Goal: Task Accomplishment & Management: Manage account settings

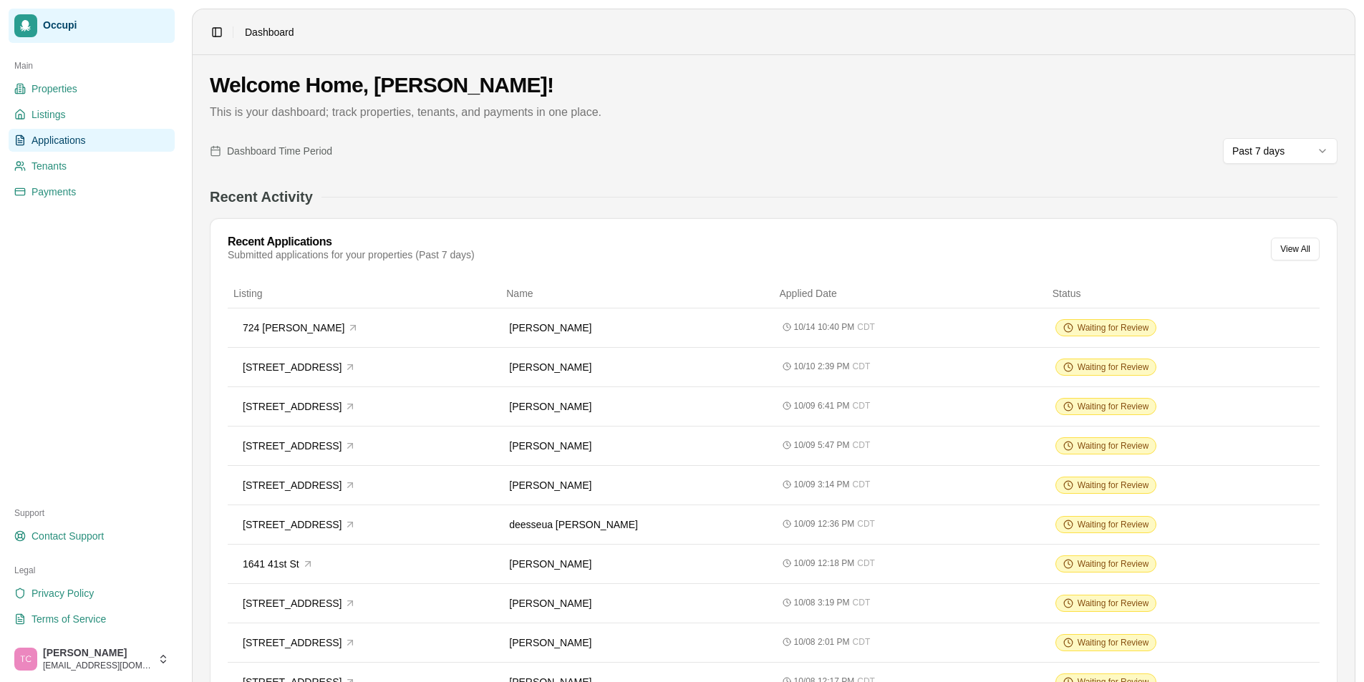
click at [62, 138] on span "Applications" at bounding box center [59, 140] width 54 height 14
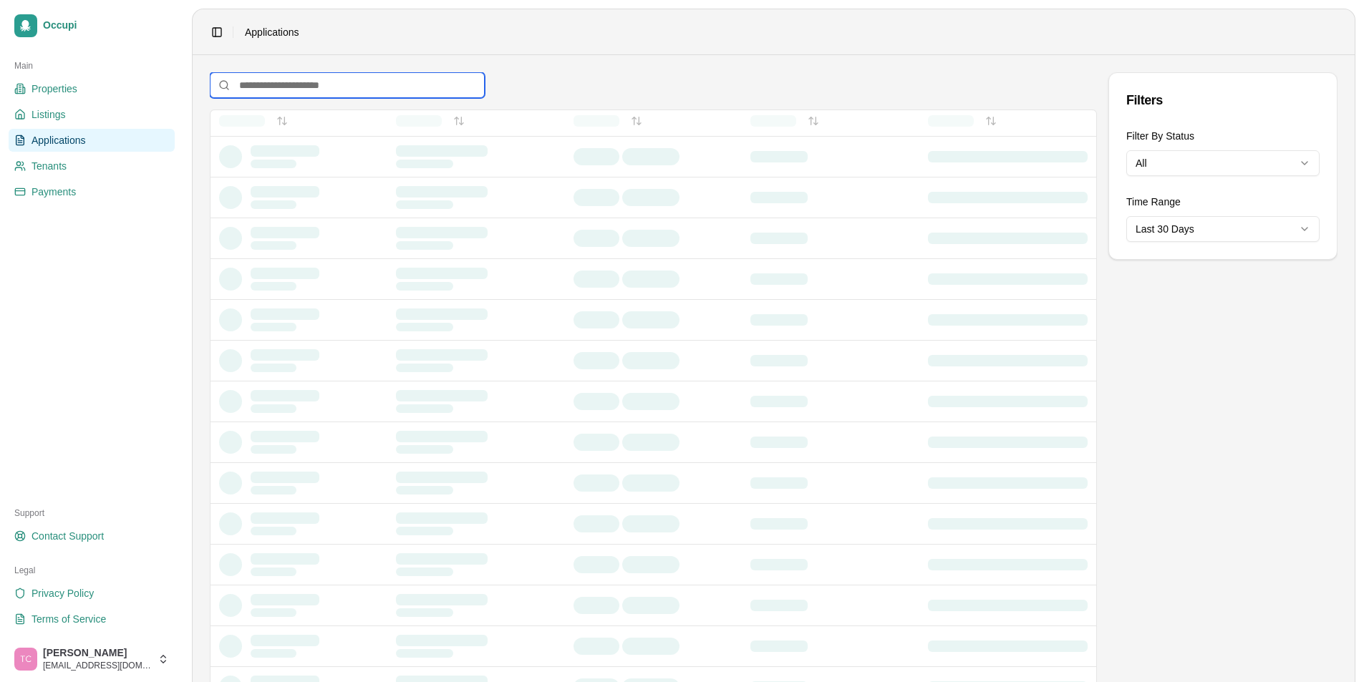
click at [272, 87] on input at bounding box center [347, 85] width 275 height 26
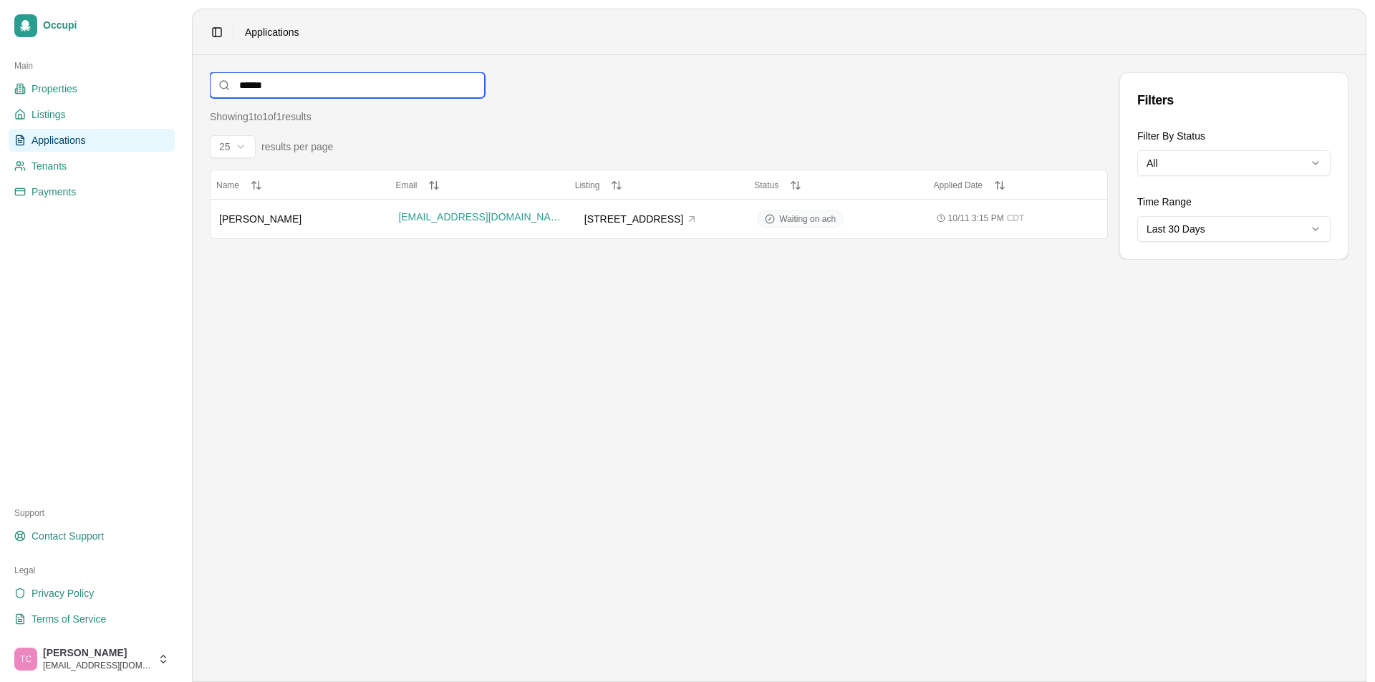
type input "******"
click at [271, 214] on span "Reginald Molton" at bounding box center [260, 218] width 82 height 11
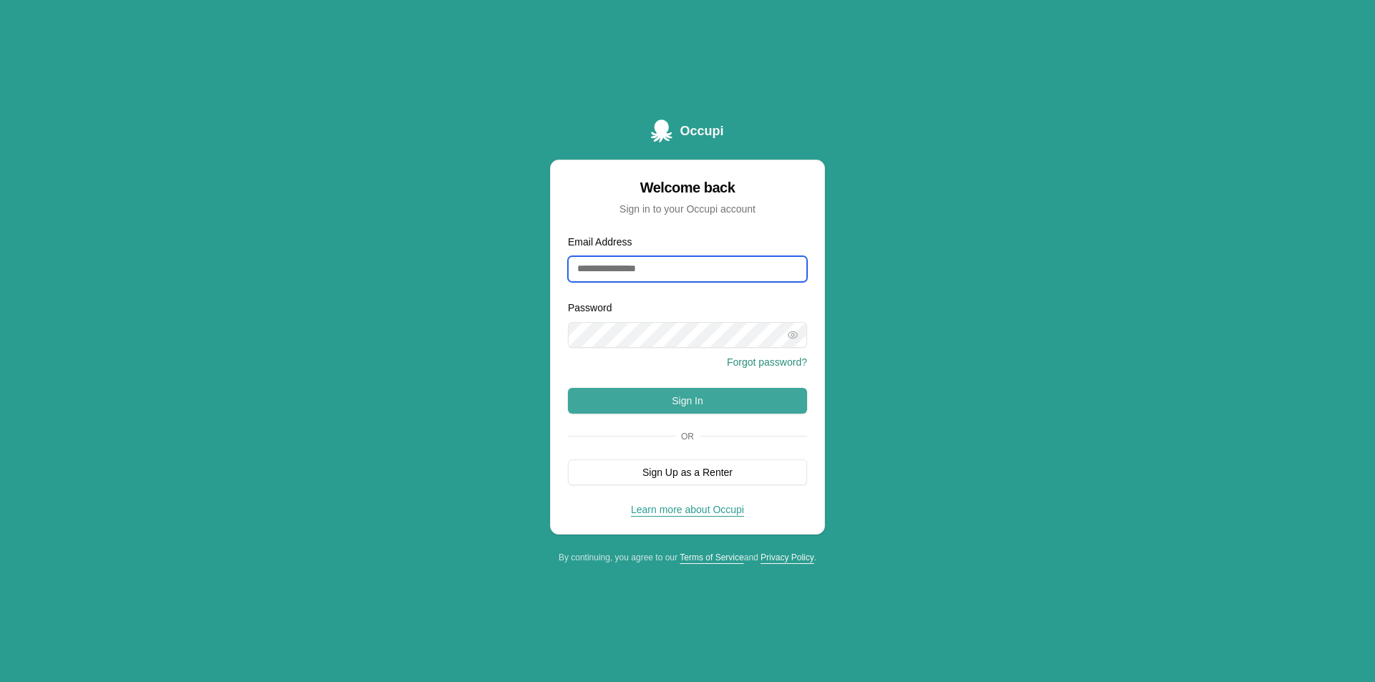
type input "**********"
click at [650, 413] on button "Sign In" at bounding box center [687, 401] width 239 height 26
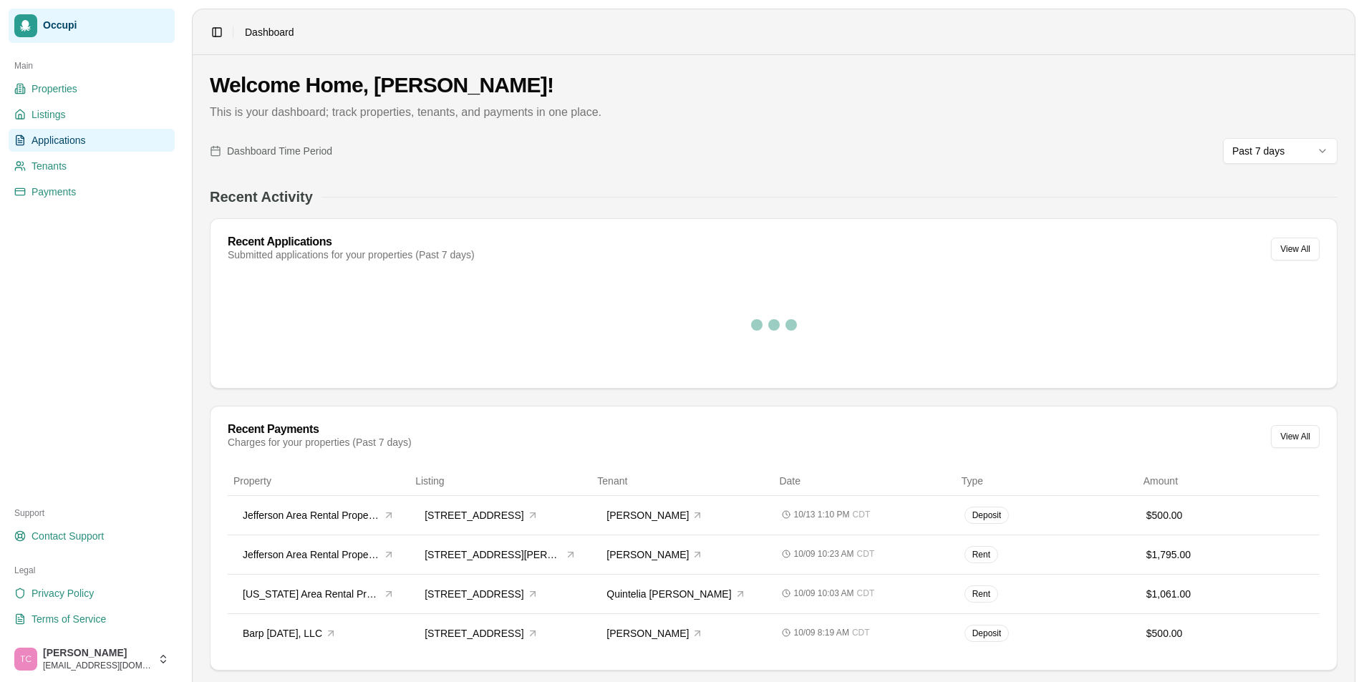
click at [64, 148] on link "Applications" at bounding box center [92, 140] width 166 height 23
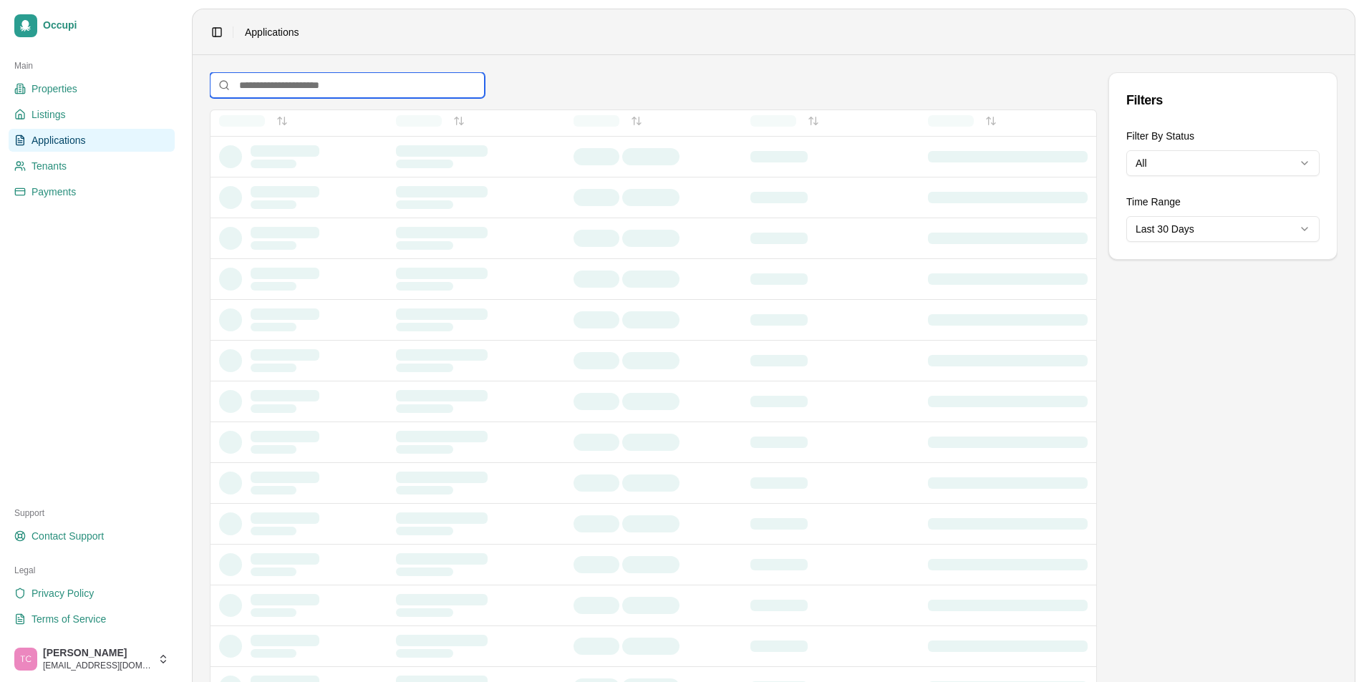
click at [326, 90] on input at bounding box center [347, 85] width 275 height 26
type input "******"
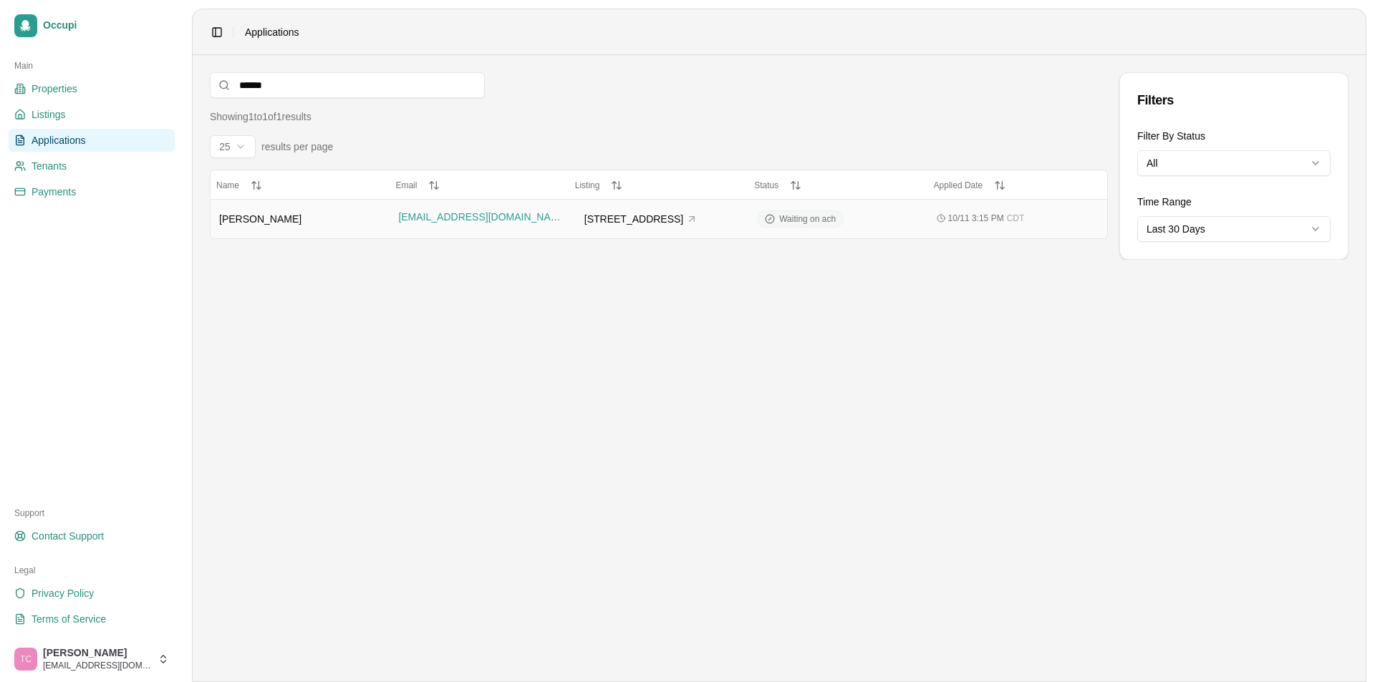
click at [795, 220] on span "Waiting on ach" at bounding box center [807, 218] width 57 height 11
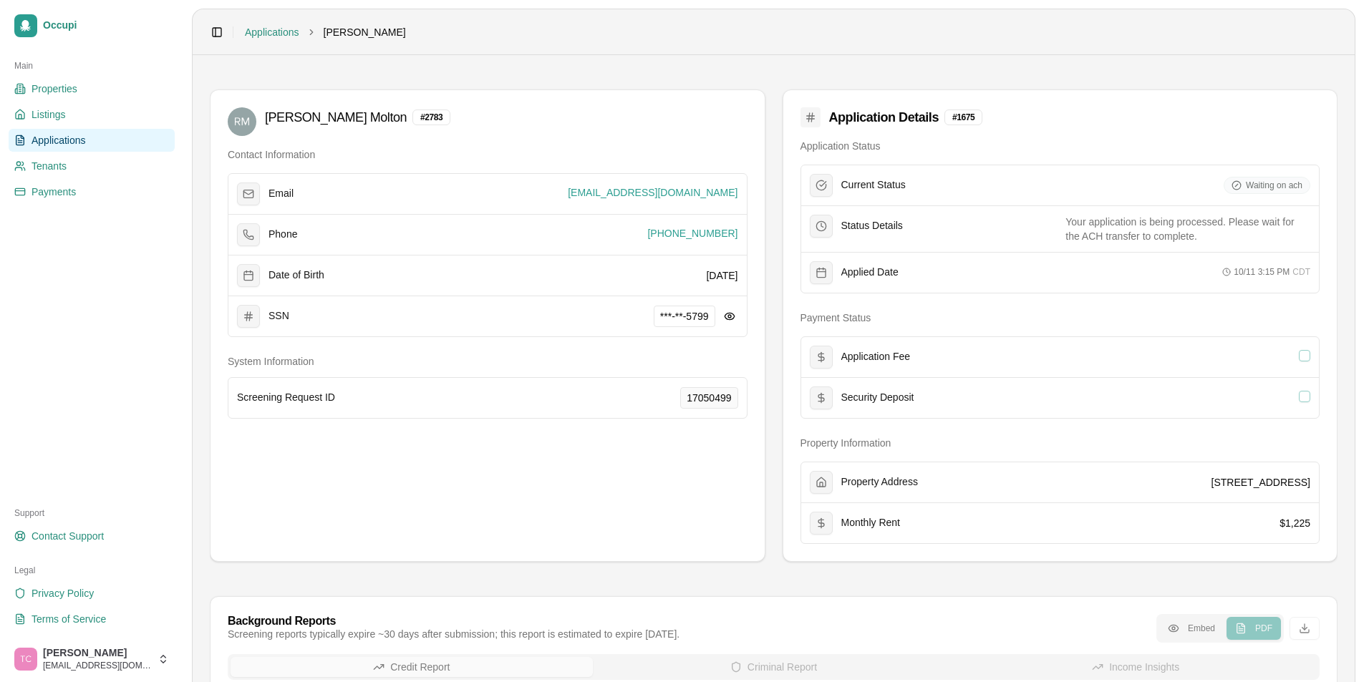
click at [54, 145] on span "Applications" at bounding box center [59, 140] width 54 height 14
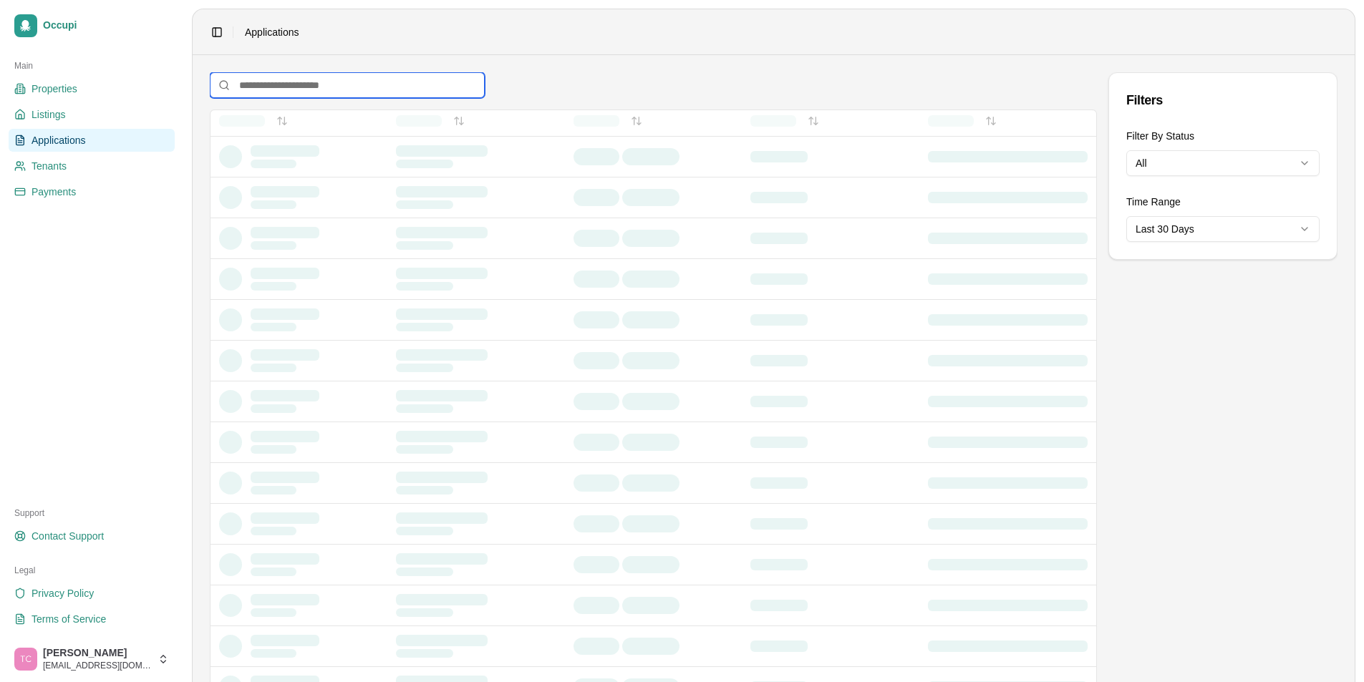
click at [330, 86] on input at bounding box center [347, 85] width 275 height 26
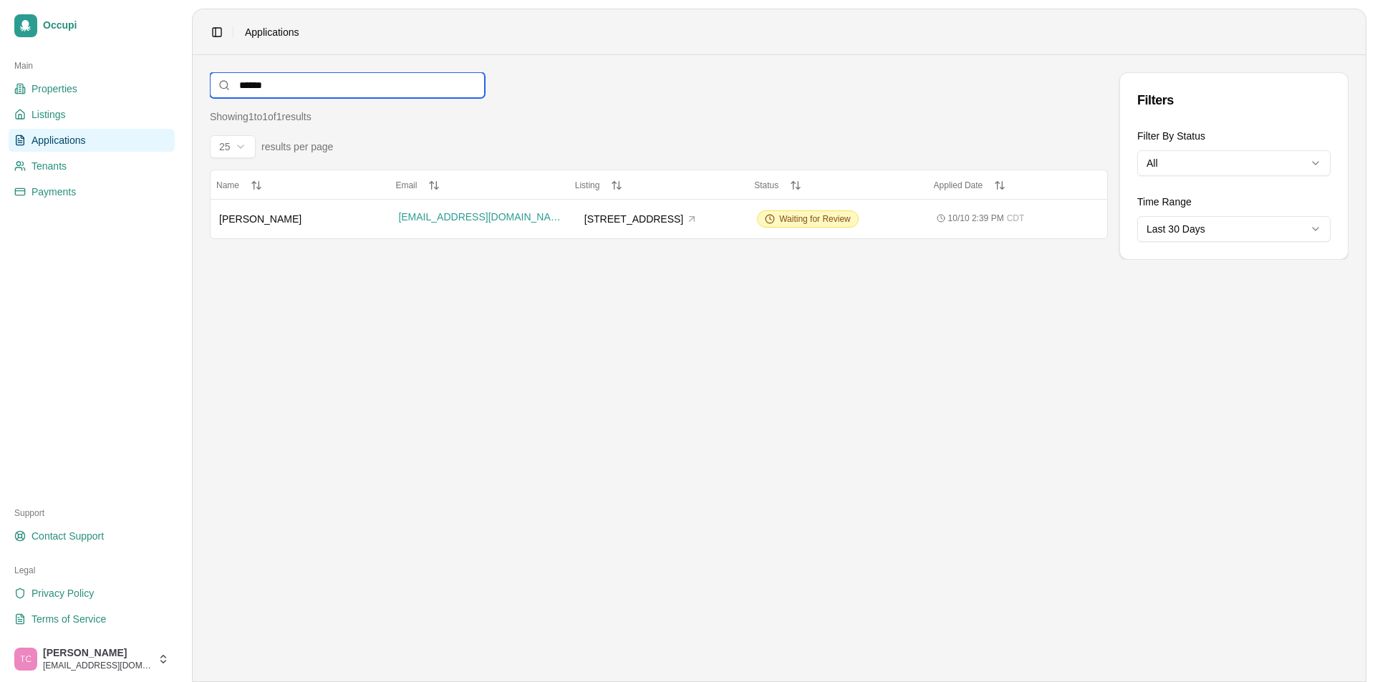
type input "*******"
click at [279, 223] on span "[PERSON_NAME]" at bounding box center [260, 218] width 82 height 11
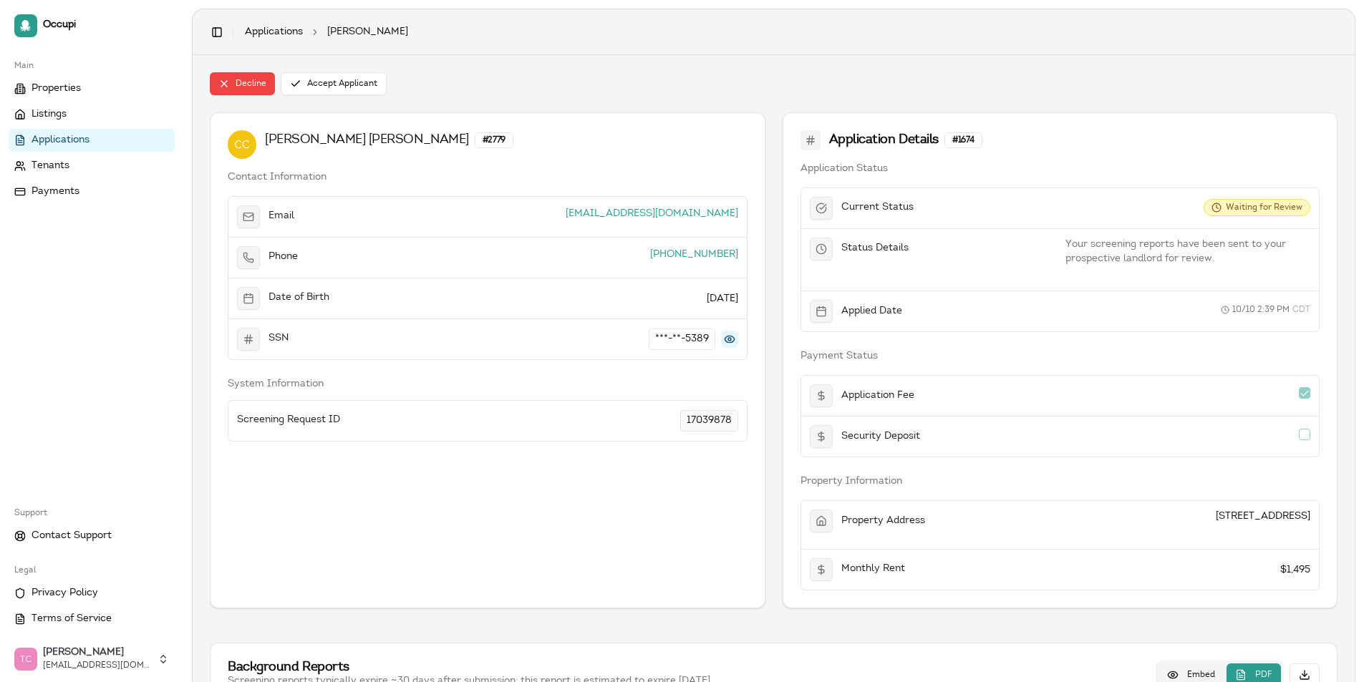
click at [732, 337] on button at bounding box center [729, 339] width 17 height 17
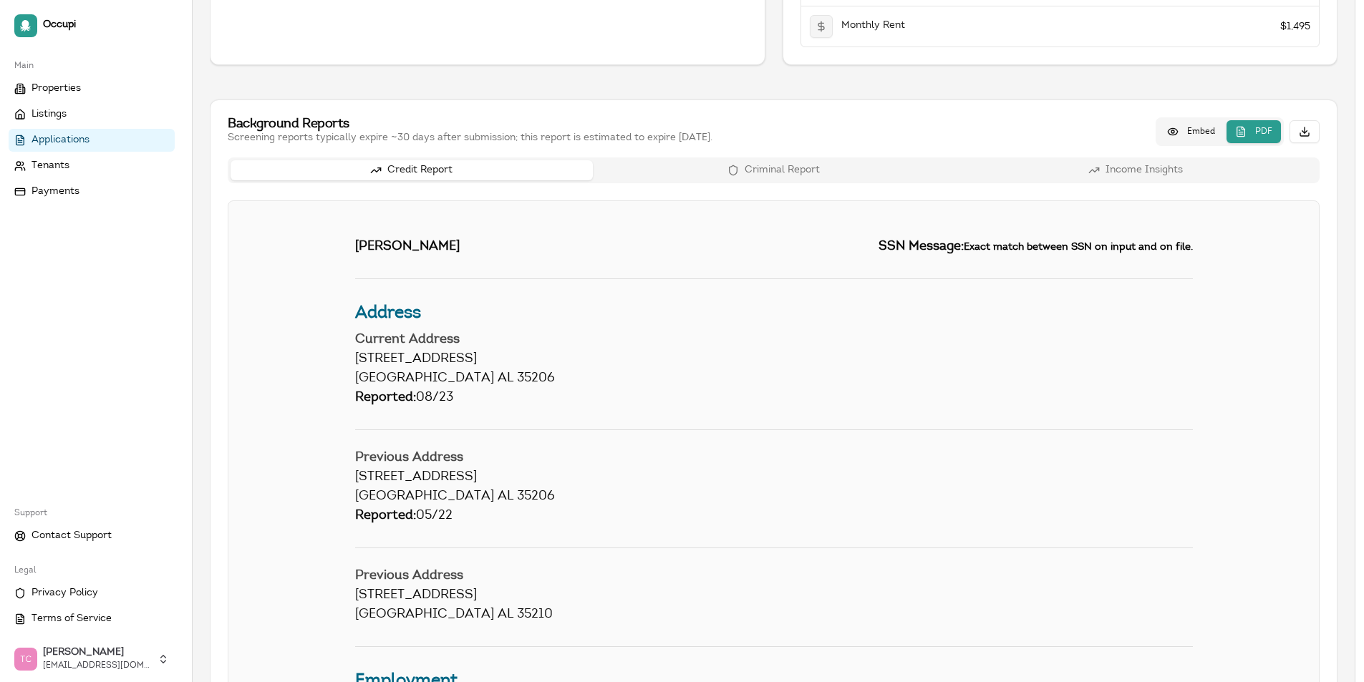
scroll to position [573, 0]
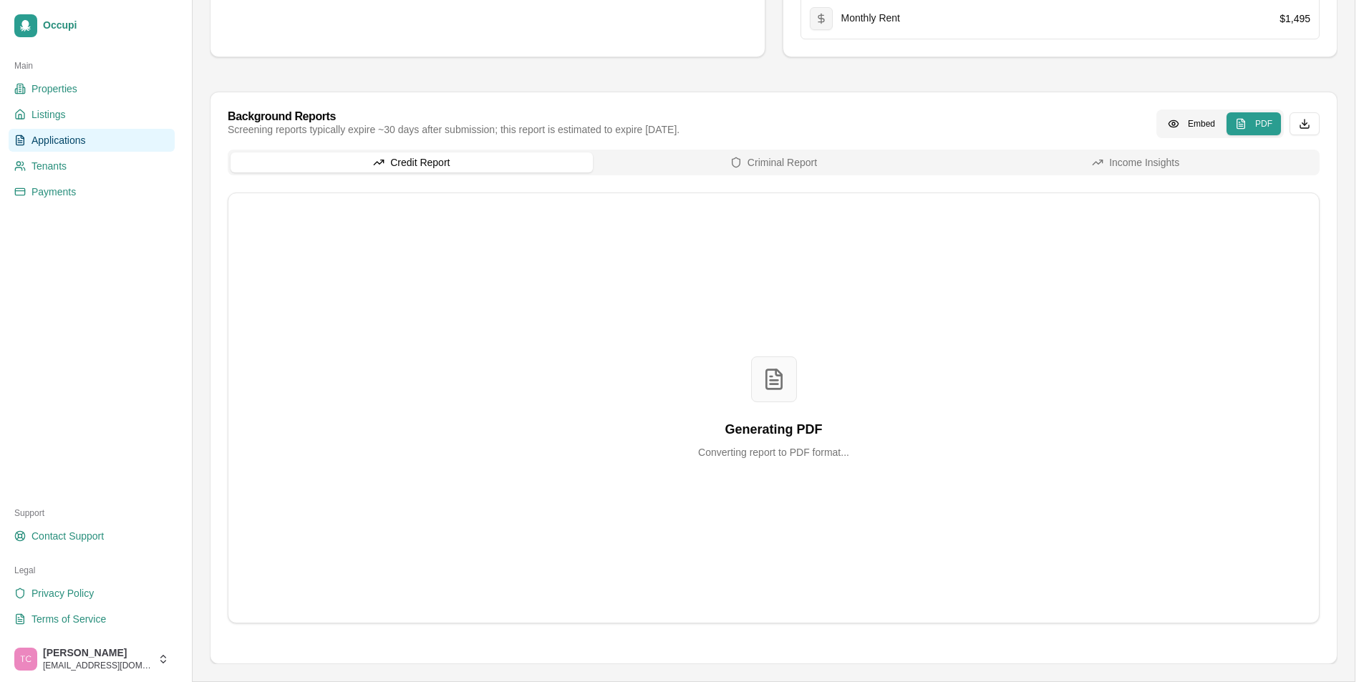
click at [445, 165] on button "Credit Report" at bounding box center [412, 163] width 362 height 20
click at [747, 162] on button "Criminal Report" at bounding box center [774, 163] width 362 height 20
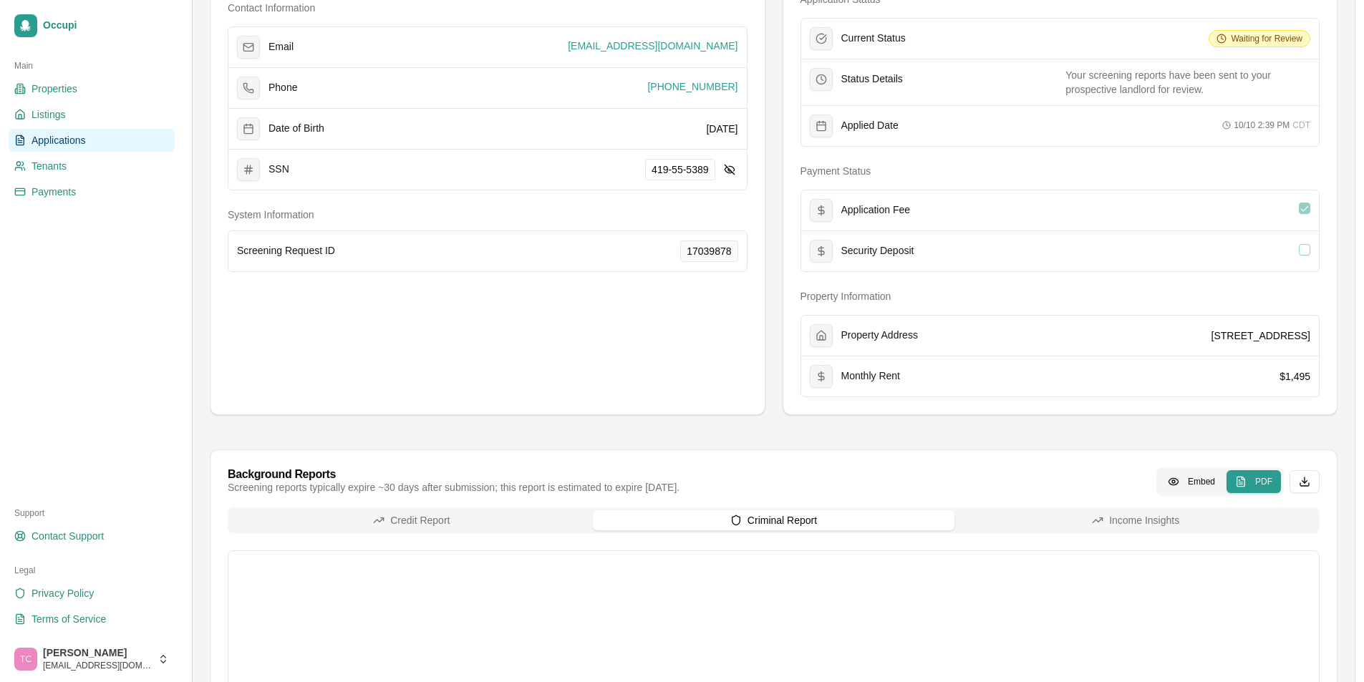
scroll to position [0, 0]
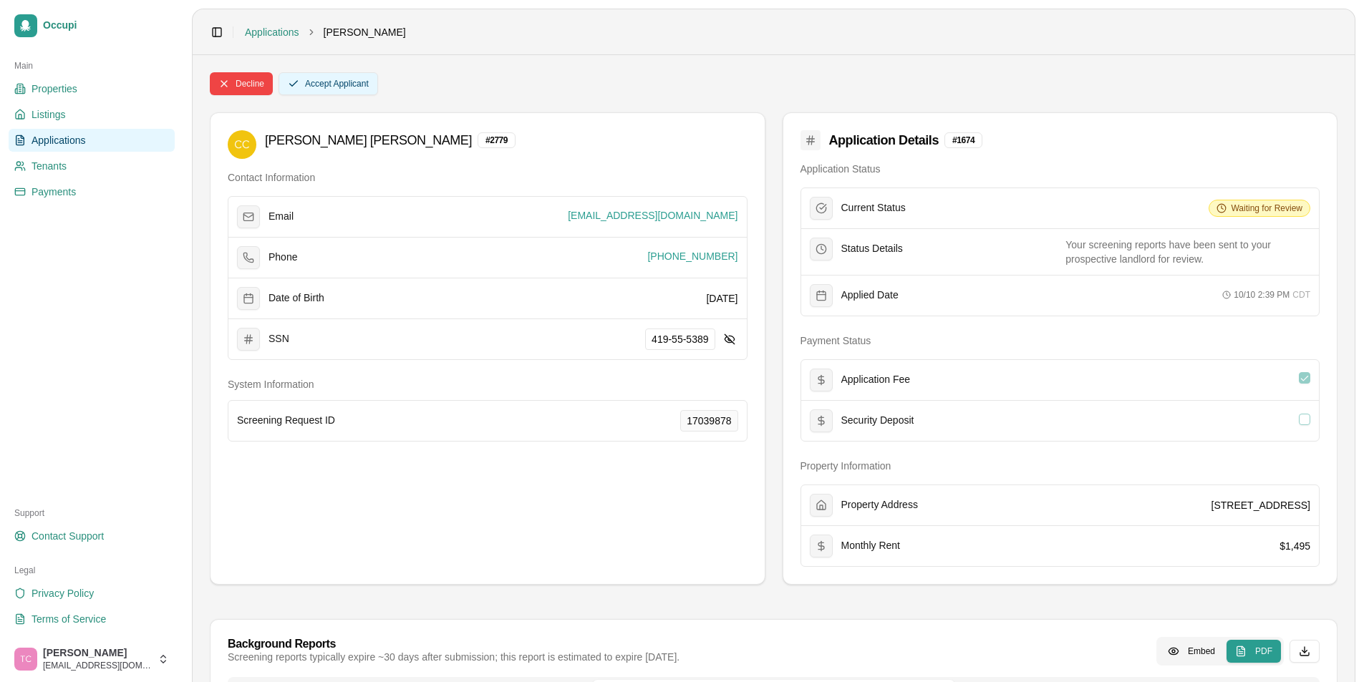
click at [339, 92] on button "Accept Applicant" at bounding box center [329, 83] width 100 height 23
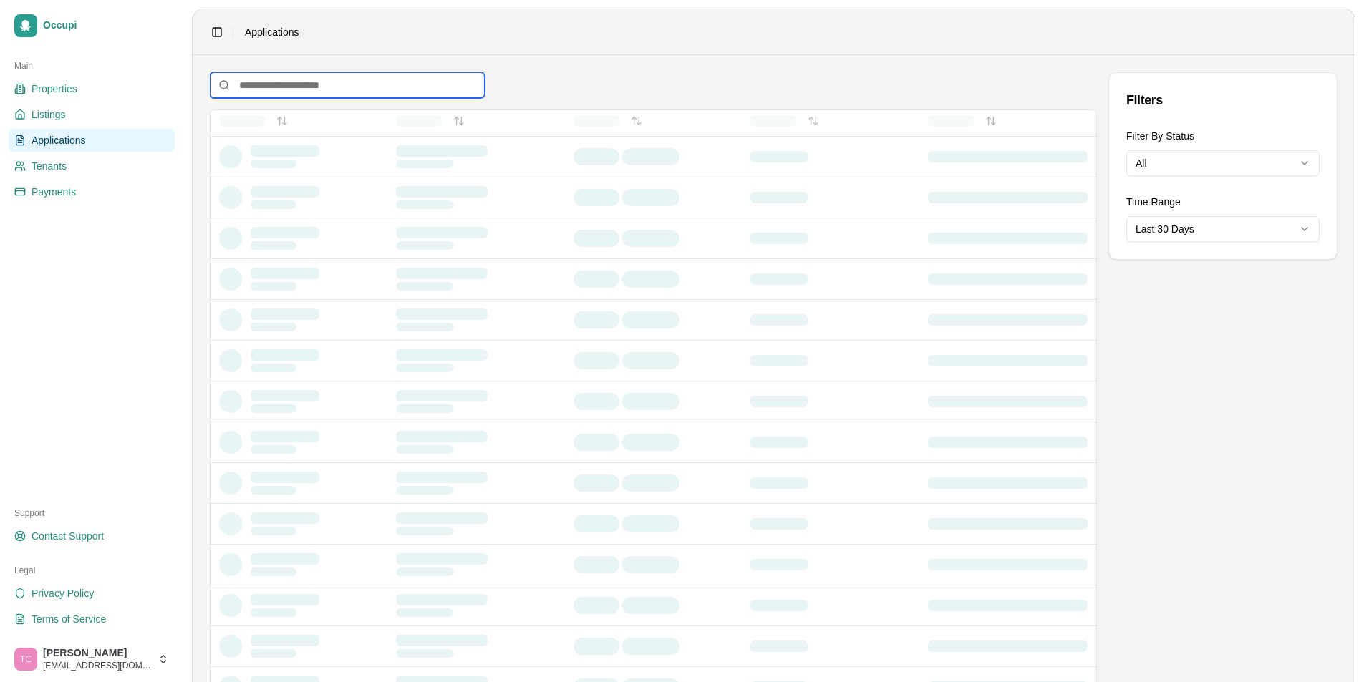
click at [259, 83] on input at bounding box center [347, 85] width 275 height 26
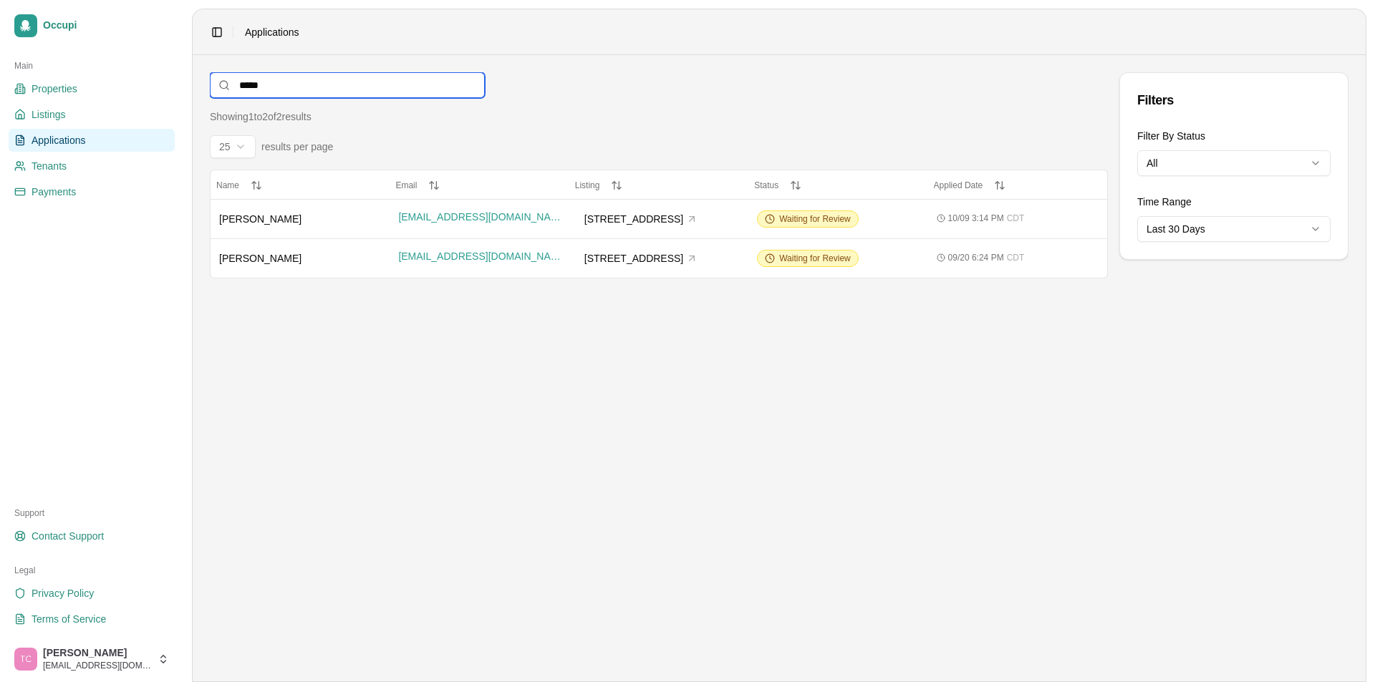
type input "******"
click at [258, 224] on span "[PERSON_NAME]" at bounding box center [260, 218] width 82 height 11
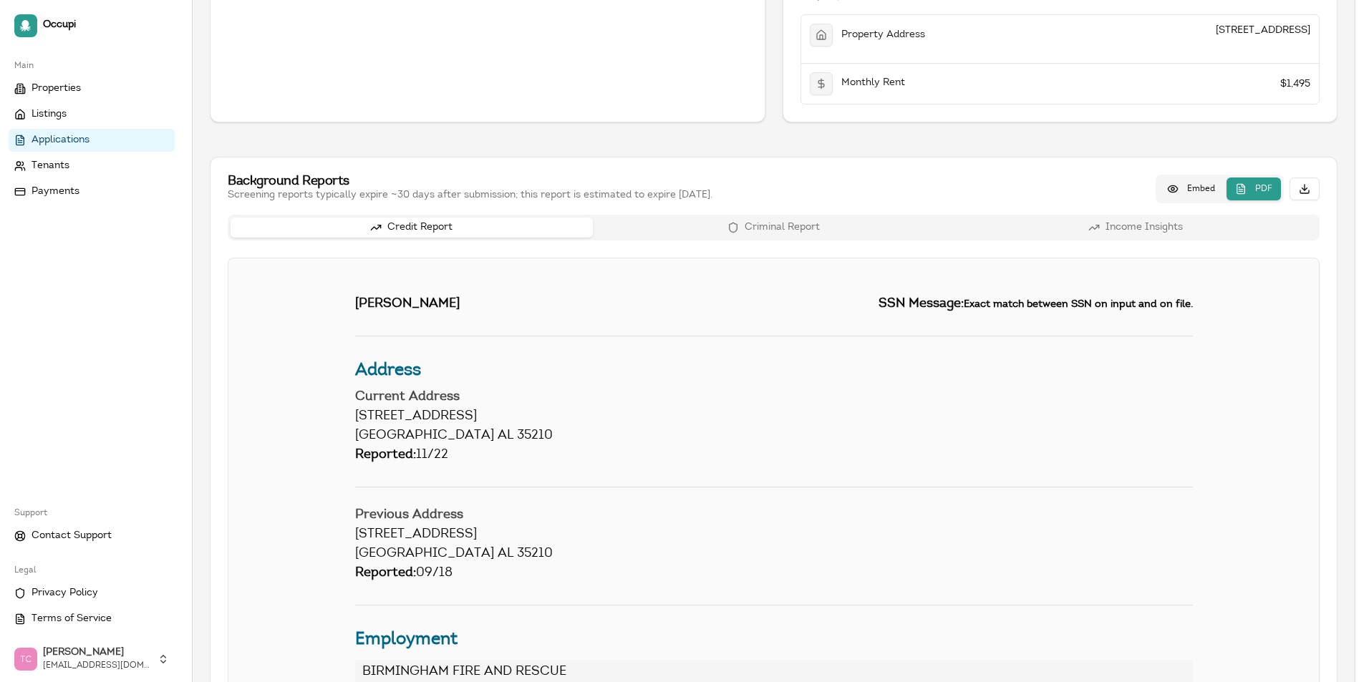
scroll to position [484, 0]
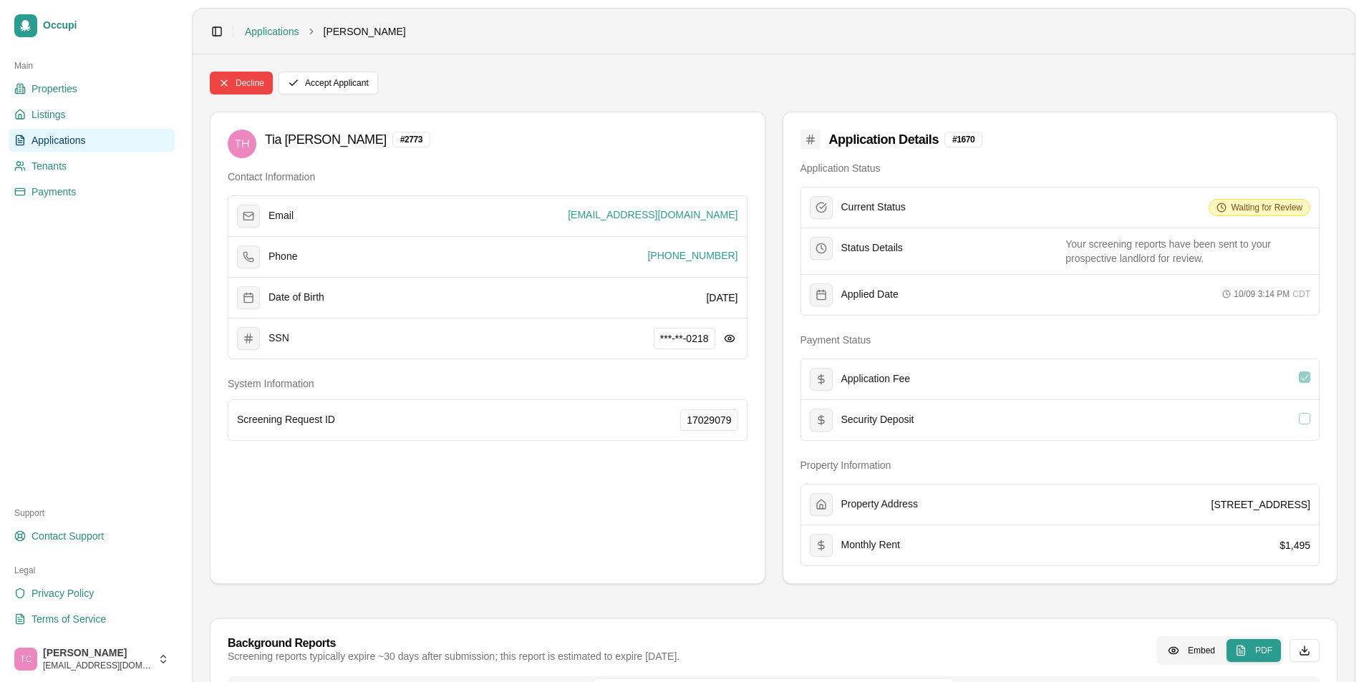
scroll to position [0, 0]
click at [730, 346] on button at bounding box center [729, 339] width 17 height 17
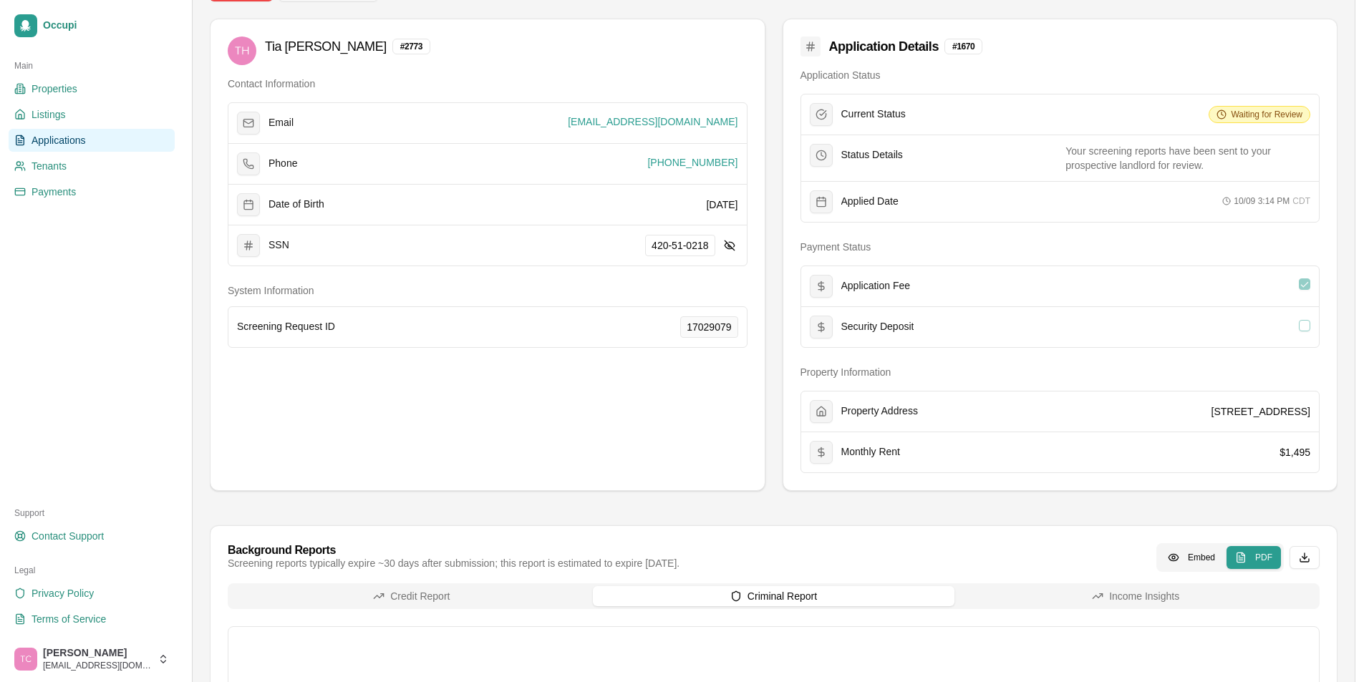
scroll to position [286, 0]
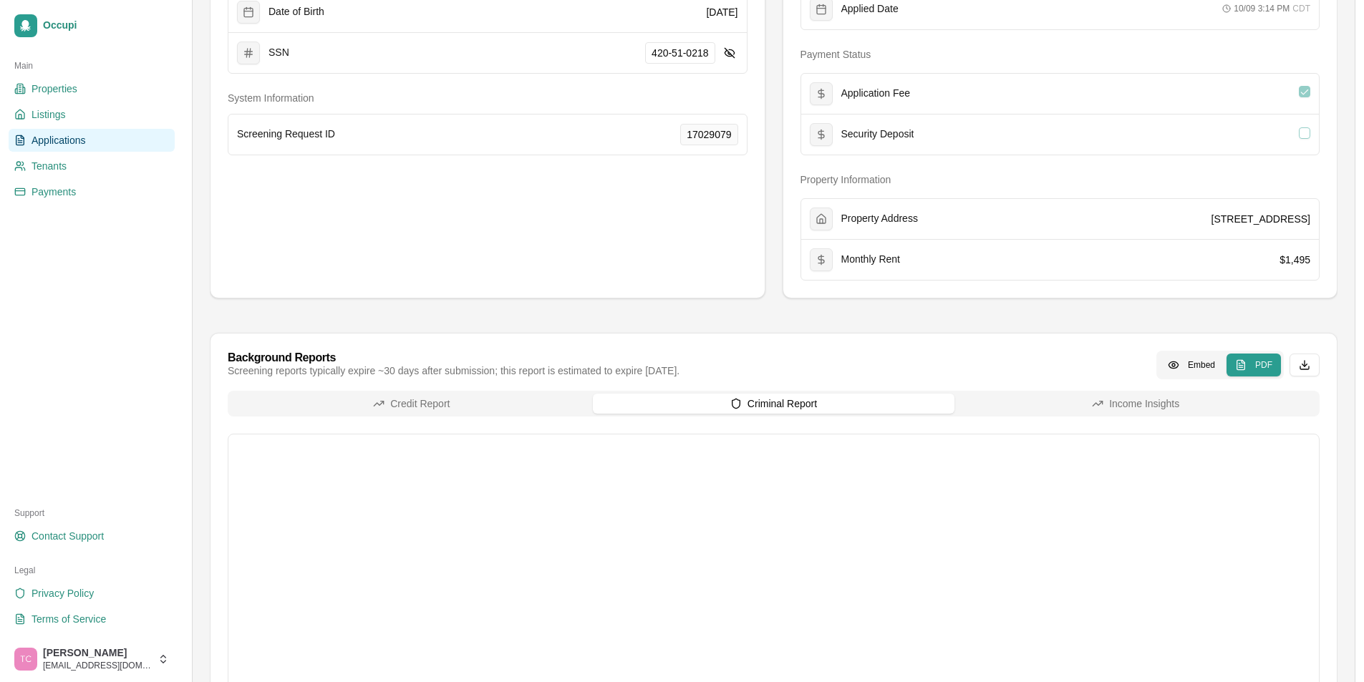
click at [495, 401] on button "Credit Report" at bounding box center [412, 404] width 362 height 20
